Goal: Navigation & Orientation: Find specific page/section

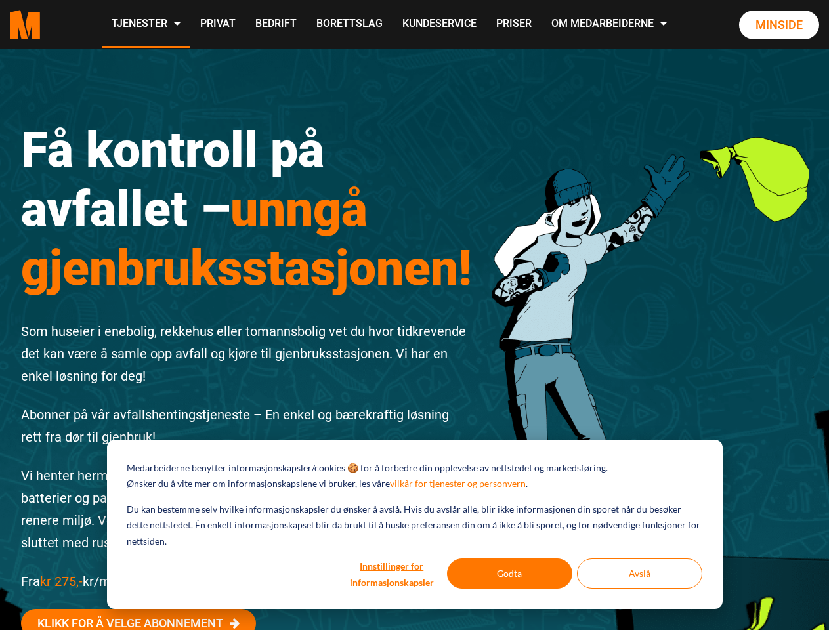
click at [414, 315] on div "Få kontroll på avfallet – unngå gjenbruksstasjonen! Som huseier i enebolig, rek…" at bounding box center [246, 411] width 471 height 641
click at [393, 574] on button "Innstillinger for informasjonskapsler" at bounding box center [391, 574] width 101 height 30
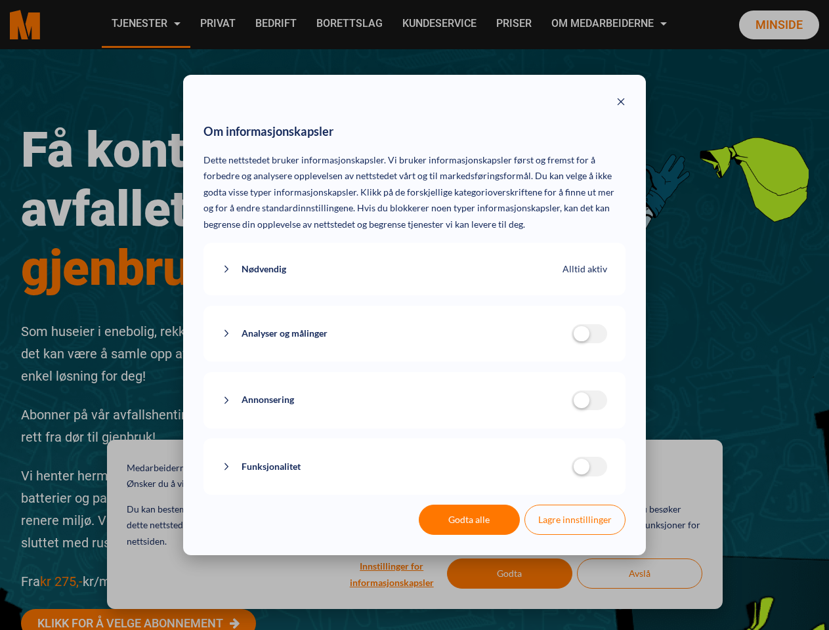
click at [510, 574] on div "Om informasjonskapsler Dette nettstedet bruker informasjonskapsler. Vi bruker i…" at bounding box center [414, 315] width 829 height 630
click at [639, 574] on div "Om informasjonskapsler Dette nettstedet bruker informasjonskapsler. Vi bruker i…" at bounding box center [414, 315] width 829 height 630
click at [145, 24] on div "Om informasjonskapsler Dette nettstedet bruker informasjonskapsler. Vi bruker i…" at bounding box center [414, 315] width 829 height 630
click at [611, 24] on div "Om informasjonskapsler Dette nettstedet bruker informasjonskapsler. Vi bruker i…" at bounding box center [414, 315] width 829 height 630
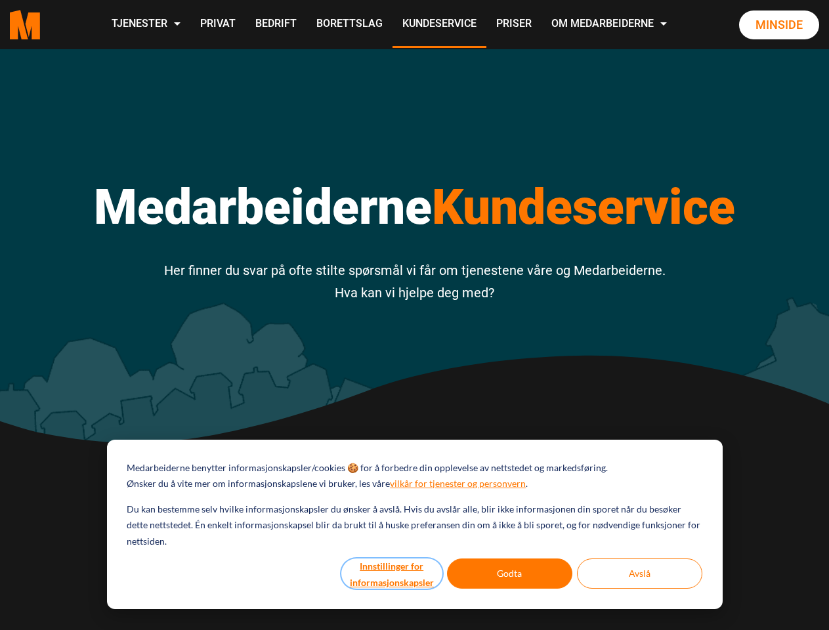
click at [393, 574] on button "Innstillinger for informasjonskapsler" at bounding box center [391, 574] width 101 height 30
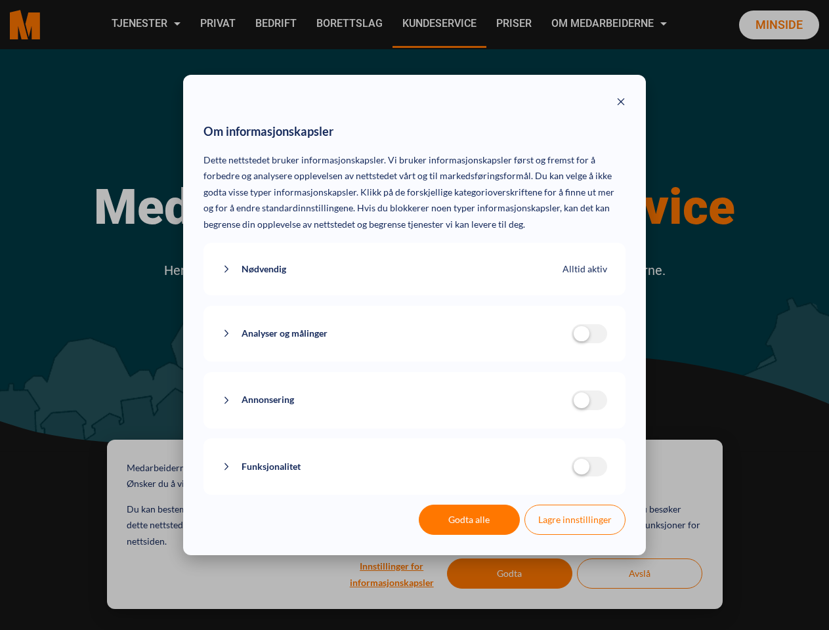
click at [510, 574] on div "Om informasjonskapsler Dette nettstedet bruker informasjonskapsler. Vi bruker i…" at bounding box center [414, 315] width 829 height 630
click at [639, 574] on div "Om informasjonskapsler Dette nettstedet bruker informasjonskapsler. Vi bruker i…" at bounding box center [414, 315] width 829 height 630
click at [145, 24] on div "Om informasjonskapsler Dette nettstedet bruker informasjonskapsler. Vi bruker i…" at bounding box center [414, 315] width 829 height 630
click at [611, 24] on div "Om informasjonskapsler Dette nettstedet bruker informasjonskapsler. Vi bruker i…" at bounding box center [414, 315] width 829 height 630
